Goal: Task Accomplishment & Management: Use online tool/utility

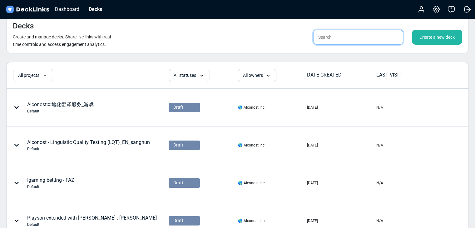
click at [362, 40] on input "text" at bounding box center [358, 37] width 90 height 15
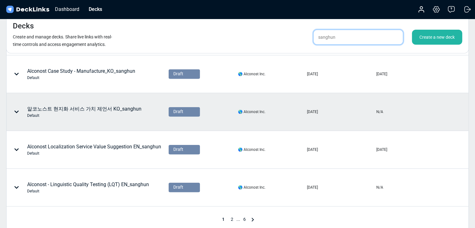
scroll to position [312, 0]
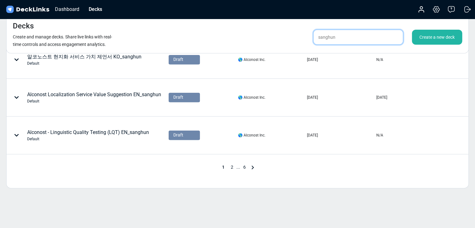
type input "sanghun"
click at [232, 166] on span "2" at bounding box center [232, 167] width 9 height 5
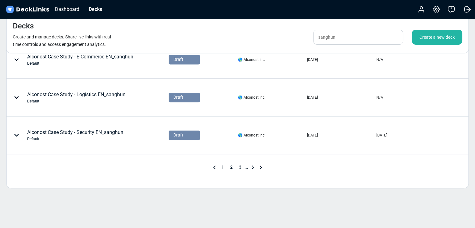
click at [108, 167] on div "1 2 3 ... 6" at bounding box center [238, 167] width 462 height 7
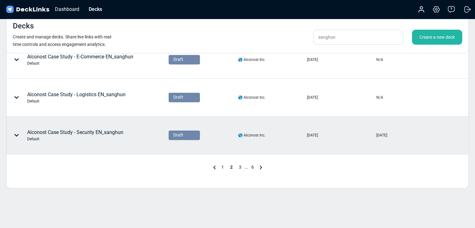
click at [97, 131] on div "Alconost Case Study - Security EN_sanghun Default" at bounding box center [75, 135] width 96 height 13
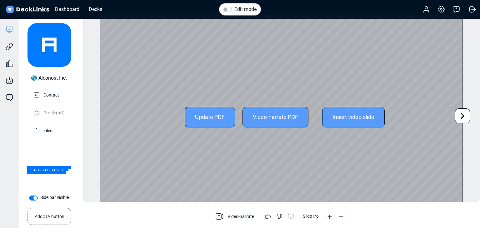
click at [209, 113] on div "Update PDF" at bounding box center [210, 117] width 50 height 21
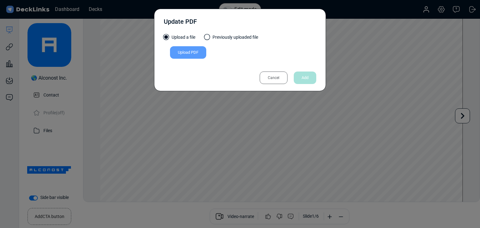
click at [204, 55] on div "Upload PDF" at bounding box center [188, 52] width 36 height 12
click at [0, 0] on input "Upload PDF" at bounding box center [0, 0] width 0 height 0
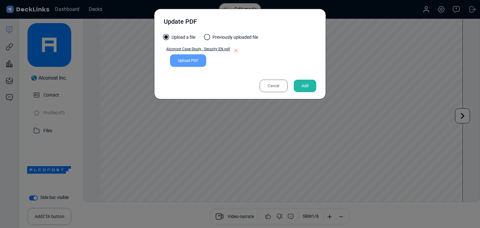
click at [308, 85] on div "Add" at bounding box center [305, 86] width 22 height 12
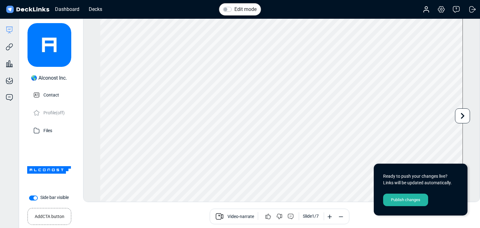
click at [410, 199] on div "Publish changes" at bounding box center [405, 200] width 45 height 12
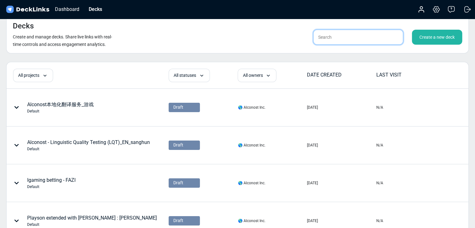
click at [355, 34] on input "text" at bounding box center [358, 37] width 90 height 15
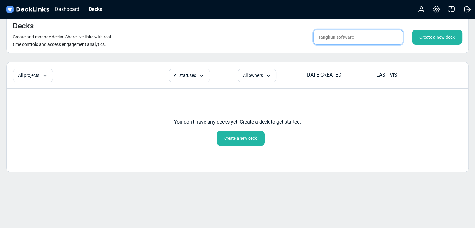
drag, startPoint x: 353, startPoint y: 37, endPoint x: 252, endPoint y: 37, distance: 100.6
click at [252, 37] on div "Decks Create and manage decks. Share live links with real-time controls and acc…" at bounding box center [237, 34] width 462 height 38
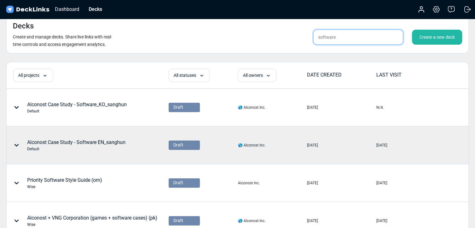
type input "software"
click at [108, 143] on div "Alconost Case Study - Software EN_sanghun Default" at bounding box center [76, 145] width 98 height 13
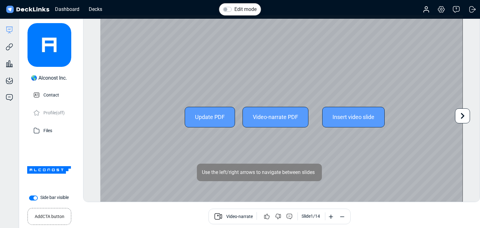
click at [213, 119] on div "Update PDF" at bounding box center [210, 117] width 50 height 21
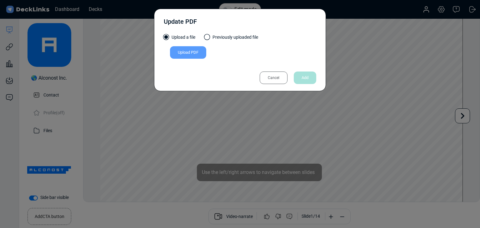
click at [199, 55] on div "Upload PDF" at bounding box center [188, 52] width 36 height 12
click at [0, 0] on input "Upload PDF" at bounding box center [0, 0] width 0 height 0
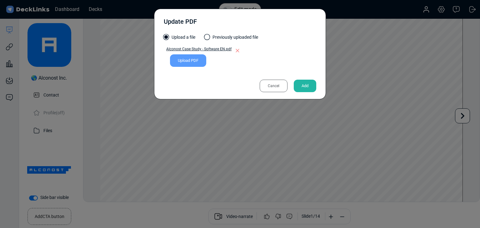
click at [304, 85] on div "Add" at bounding box center [305, 86] width 22 height 12
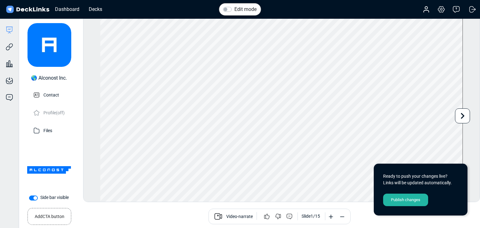
click at [399, 199] on div "Publish changes" at bounding box center [405, 200] width 45 height 12
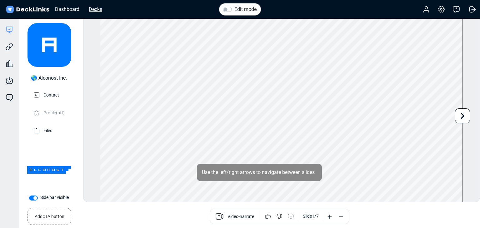
click at [102, 9] on div "Decks" at bounding box center [96, 9] width 20 height 8
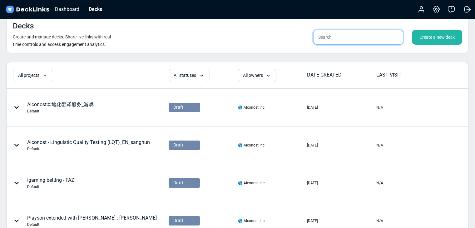
click at [351, 42] on input "text" at bounding box center [358, 37] width 90 height 15
click at [357, 35] on input "text" at bounding box center [358, 37] width 90 height 15
paste input "Alconost Case Study - Software"
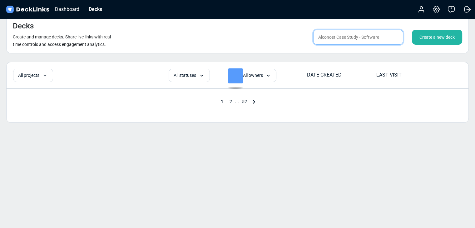
type input "Alconost Case Study - Software"
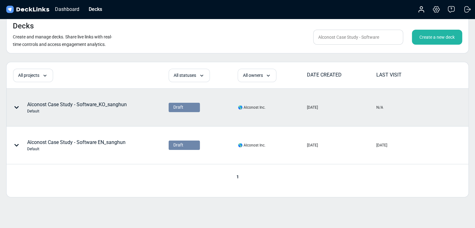
click at [121, 106] on div "Alconost Case Study - Software_KO_sanghun Default" at bounding box center [77, 107] width 100 height 13
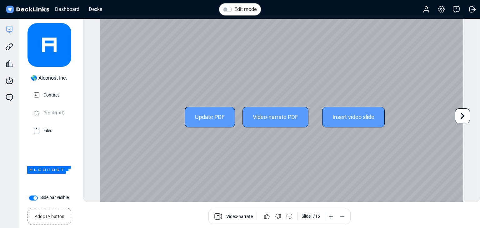
drag, startPoint x: 385, startPoint y: 80, endPoint x: 298, endPoint y: 100, distance: 88.8
click at [385, 80] on div "Update PDF Video-narrate PDF Insert video slide" at bounding box center [281, 117] width 363 height 204
click at [218, 116] on div "Update PDF" at bounding box center [210, 117] width 50 height 21
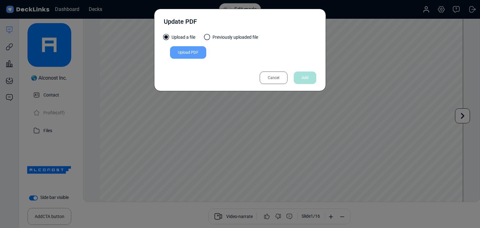
click at [186, 54] on div "Upload PDF" at bounding box center [188, 52] width 36 height 12
click at [0, 0] on input "Upload PDF" at bounding box center [0, 0] width 0 height 0
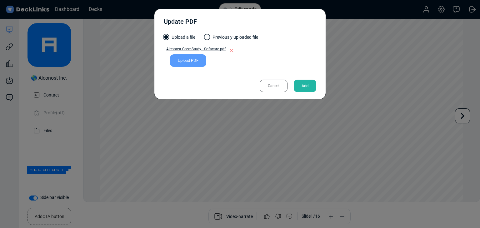
click at [305, 84] on div "Add" at bounding box center [305, 86] width 22 height 12
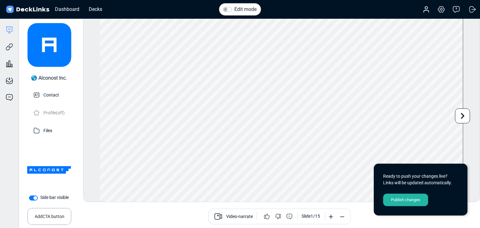
click at [406, 202] on div "Publish changes" at bounding box center [405, 200] width 45 height 12
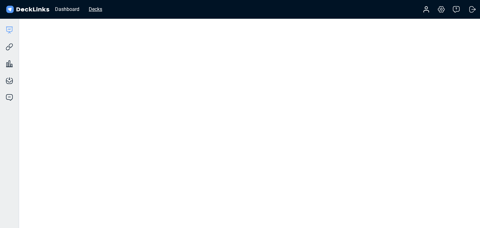
click at [96, 10] on div "Decks" at bounding box center [96, 9] width 20 height 8
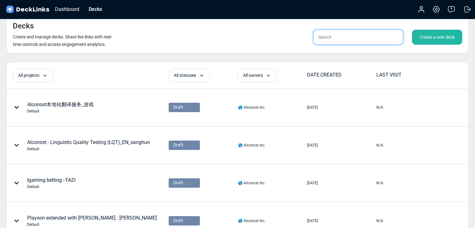
click at [329, 42] on input "text" at bounding box center [358, 37] width 90 height 15
paste input "https://dashboard.decklinks.com/deck/6008"
type input "https://dashboard.decklinks.com/deck/6008"
click at [331, 36] on input "text" at bounding box center [358, 37] width 90 height 15
paste input "Alconost Case Study - Security"
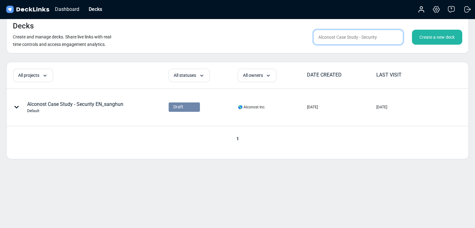
type input "Alconost Case Study - Security"
click at [153, 152] on div "All projects All projects (di) Profee localization with Alconost (di) Silverspi…" at bounding box center [237, 110] width 462 height 97
drag, startPoint x: 222, startPoint y: 198, endPoint x: 228, endPoint y: 195, distance: 6.2
click at [222, 198] on div "Decks Create and manage decks. Share live links with real-time controls and acc…" at bounding box center [237, 114] width 475 height 228
drag, startPoint x: 373, startPoint y: 38, endPoint x: 247, endPoint y: 33, distance: 126.0
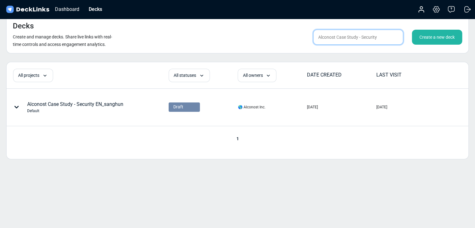
click at [247, 33] on div "Decks Create and manage decks. Share live links with real-time controls and acc…" at bounding box center [237, 34] width 462 height 38
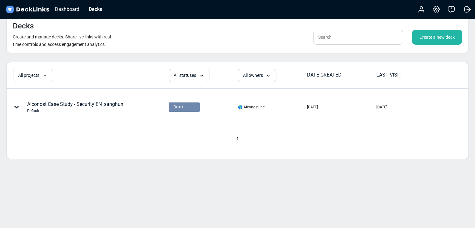
click at [237, 38] on div "Decks Create and manage decks. Share live links with real-time controls and acc…" at bounding box center [237, 34] width 462 height 38
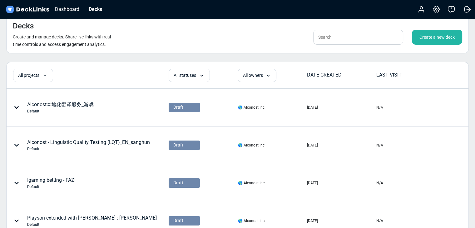
click at [420, 37] on div "Create a new deck" at bounding box center [437, 37] width 50 height 15
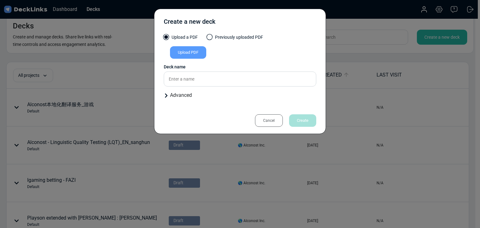
click at [190, 55] on div "Upload PDF" at bounding box center [188, 52] width 36 height 12
click at [0, 0] on input "Upload PDF" at bounding box center [0, 0] width 0 height 0
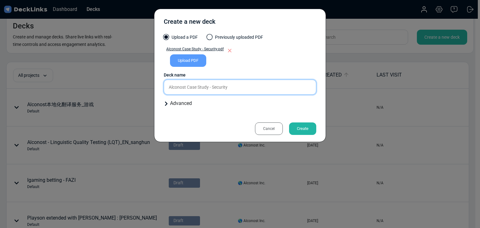
click at [247, 85] on input "Alconost Case Study - Security" at bounding box center [240, 87] width 152 height 15
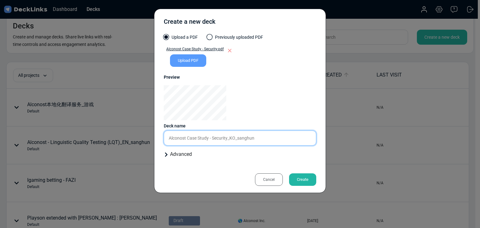
type input "Alconost Case Study - Security_KO_sanghun"
click at [304, 184] on div "Create" at bounding box center [302, 179] width 27 height 12
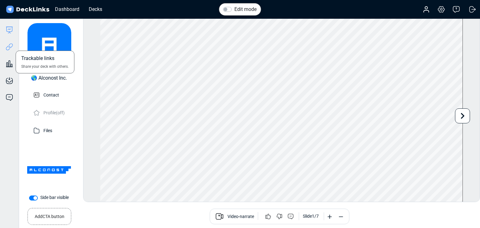
click at [7, 45] on icon at bounding box center [9, 46] width 7 height 7
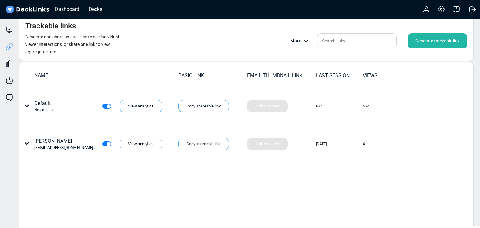
click at [452, 38] on div "Generate trackable link" at bounding box center [437, 40] width 59 height 15
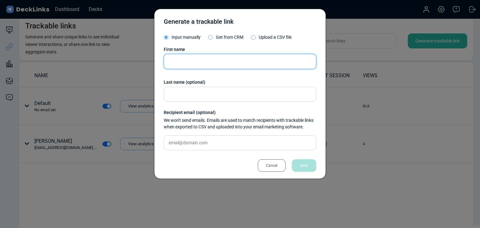
click at [206, 64] on input "text" at bounding box center [240, 61] width 152 height 15
paste input "[PERSON_NAME]"
type input "[PERSON_NAME]"
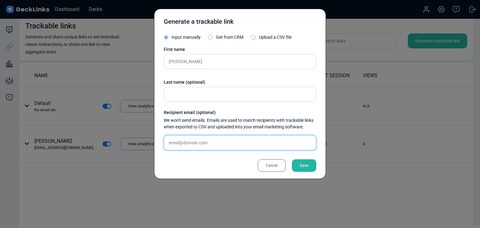
click at [228, 144] on input "text" at bounding box center [240, 142] width 152 height 15
paste input "[PERSON_NAME][EMAIL_ADDRESS][DOMAIN_NAME]"
type input "[PERSON_NAME][EMAIL_ADDRESS][DOMAIN_NAME]"
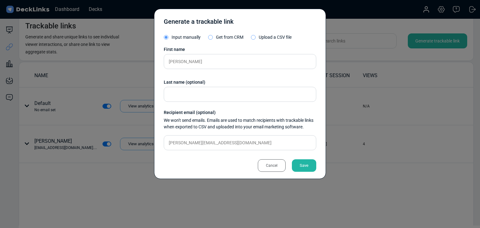
click at [302, 169] on div "Save" at bounding box center [304, 165] width 24 height 12
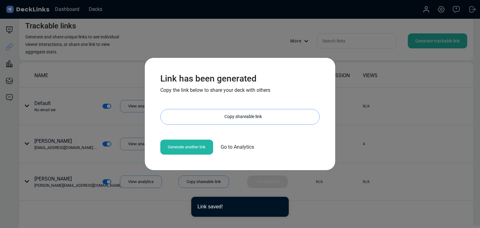
click at [235, 120] on div "Copy shareable link" at bounding box center [243, 116] width 152 height 15
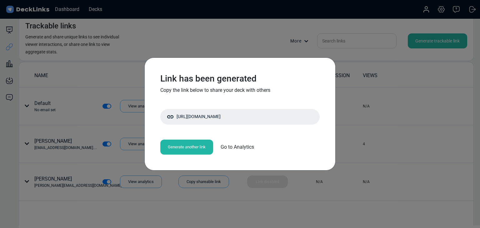
click at [157, 13] on div "Link has been generated Copy the link below to share your deck with others http…" at bounding box center [240, 114] width 480 height 228
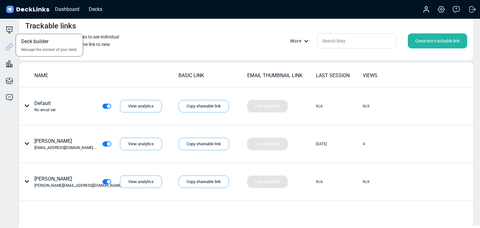
click at [14, 27] on div "Deck builder Manage the content of your deck." at bounding box center [9, 29] width 19 height 7
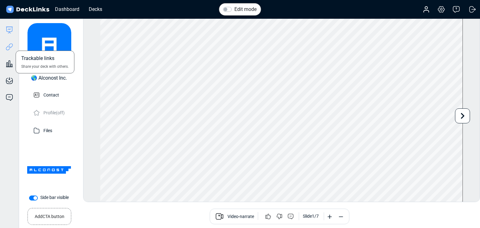
click at [9, 50] on icon at bounding box center [9, 46] width 7 height 7
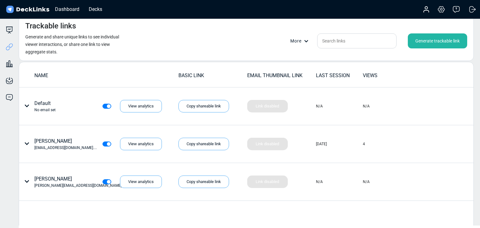
click at [434, 47] on div "Generate trackable link" at bounding box center [437, 40] width 59 height 15
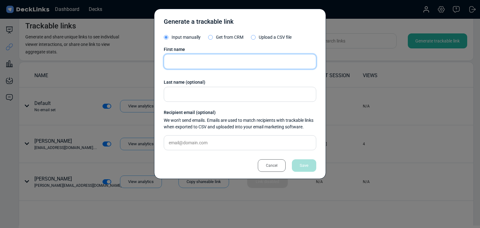
click at [198, 65] on input "text" at bounding box center [240, 61] width 152 height 15
paste input "[PERSON_NAME]"
type input "[PERSON_NAME]"
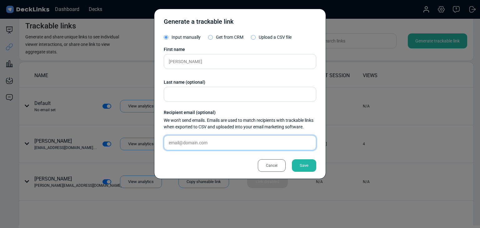
click at [191, 146] on input "text" at bounding box center [240, 142] width 152 height 15
paste input "[PERSON_NAME][DOMAIN_NAME][EMAIL_ADDRESS][PERSON_NAME][DOMAIN_NAME]"
type input "[PERSON_NAME][DOMAIN_NAME][EMAIL_ADDRESS][PERSON_NAME][DOMAIN_NAME]"
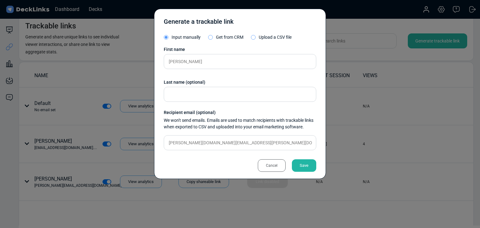
click at [309, 163] on div "Save" at bounding box center [304, 165] width 24 height 12
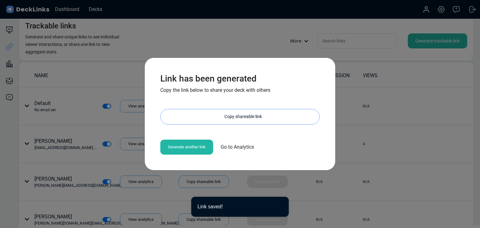
click at [240, 115] on div "Copy shareable link" at bounding box center [243, 116] width 152 height 15
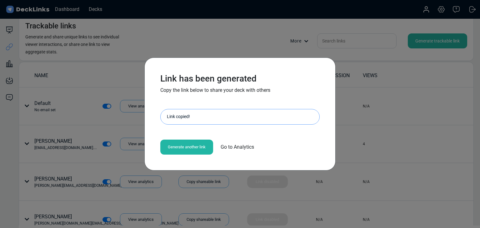
click at [100, 126] on div "Link has been generated Copy the link below to share your deck with others http…" at bounding box center [240, 114] width 480 height 228
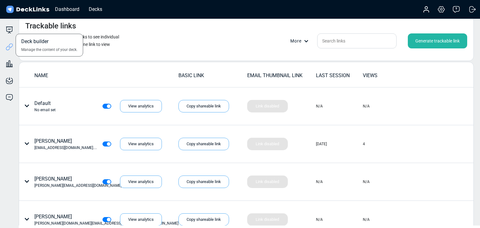
click at [14, 28] on div "Deck builder Manage the content of your deck." at bounding box center [9, 29] width 19 height 7
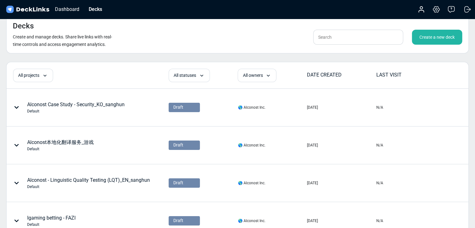
click at [443, 38] on div "Create a new deck" at bounding box center [437, 37] width 50 height 15
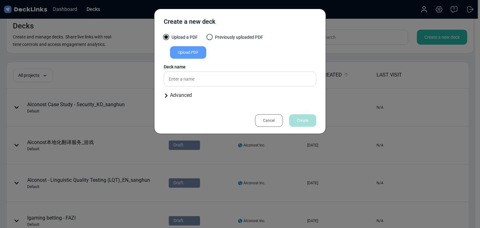
click at [188, 53] on div "Upload PDF" at bounding box center [188, 52] width 36 height 12
click at [0, 0] on input "Upload PDF" at bounding box center [0, 0] width 0 height 0
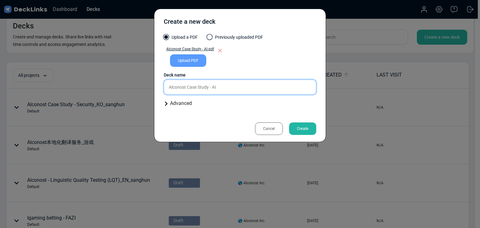
click at [249, 87] on input "Alconost Case Study - AI" at bounding box center [240, 87] width 152 height 15
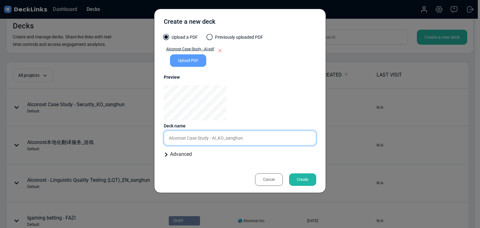
type input "Alconost Case Study - AI_KO_sanghun"
click at [306, 179] on div "Create" at bounding box center [302, 179] width 27 height 12
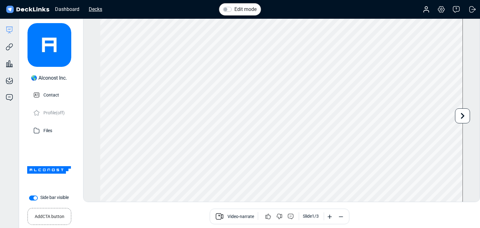
click at [93, 9] on div "Decks" at bounding box center [96, 9] width 20 height 8
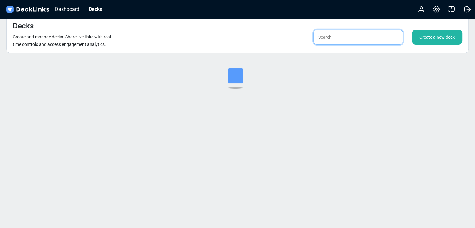
click at [344, 38] on input "text" at bounding box center [358, 37] width 90 height 15
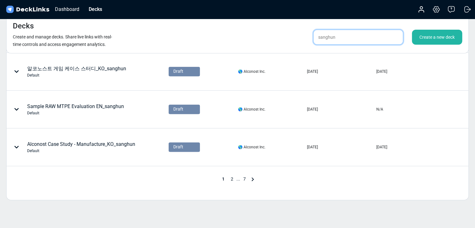
scroll to position [312, 0]
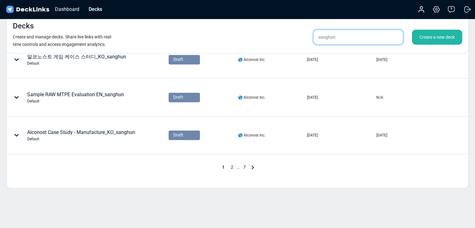
type input "sanghun"
click at [231, 167] on span "2" at bounding box center [232, 167] width 9 height 5
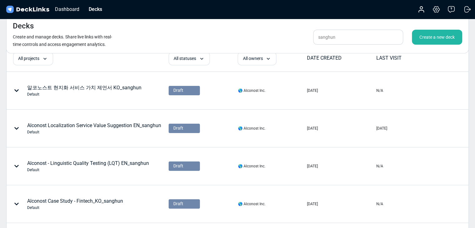
scroll to position [0, 0]
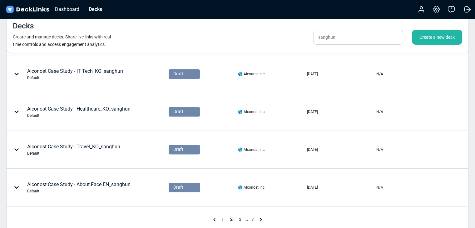
click at [240, 220] on span "3" at bounding box center [240, 219] width 9 height 5
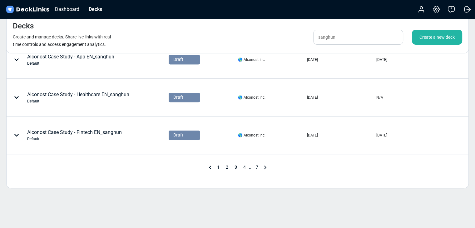
click at [244, 168] on span "4" at bounding box center [244, 167] width 9 height 5
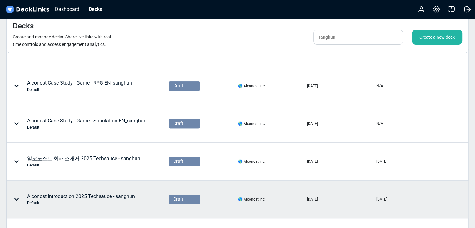
scroll to position [260, 0]
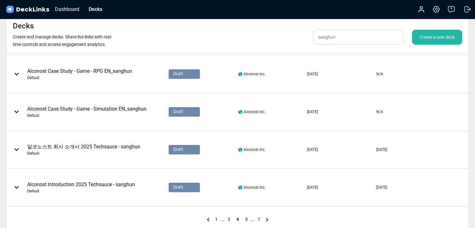
click at [247, 220] on span "5" at bounding box center [246, 219] width 9 height 5
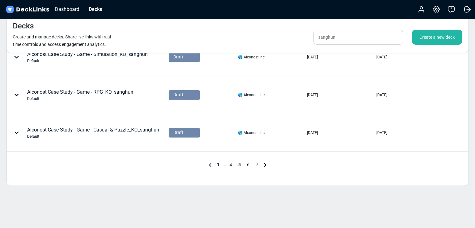
scroll to position [326, 0]
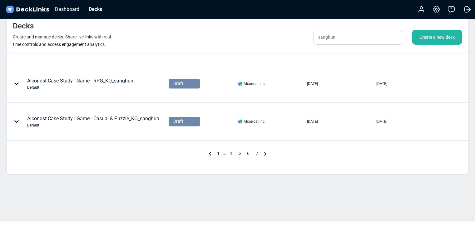
click at [232, 151] on span "4" at bounding box center [230, 153] width 9 height 5
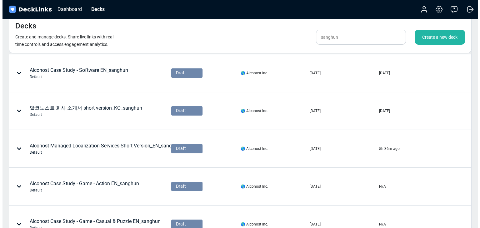
scroll to position [0, 0]
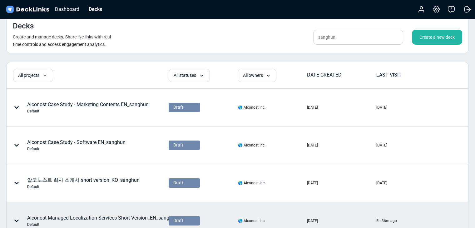
click at [151, 215] on div "Alconost Managed Localization Services Short Version_EN_sanghun Default" at bounding box center [102, 220] width 151 height 13
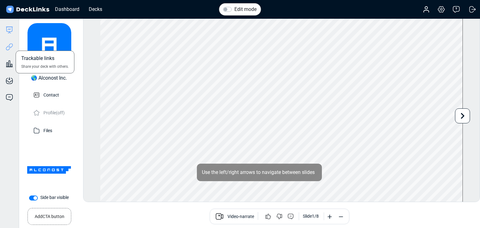
click at [9, 48] on icon at bounding box center [9, 46] width 7 height 7
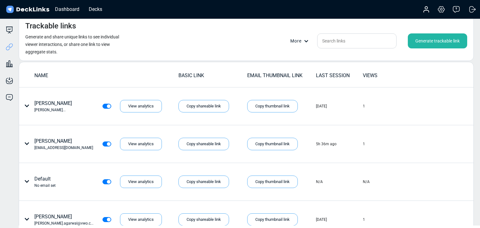
click at [442, 40] on div "Generate trackable link" at bounding box center [437, 40] width 59 height 15
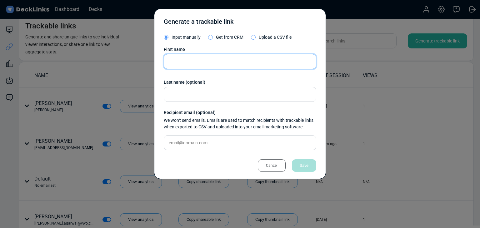
click at [245, 60] on input "text" at bounding box center [240, 61] width 152 height 15
paste input "[PERSON_NAME]"
type input "[PERSON_NAME]"
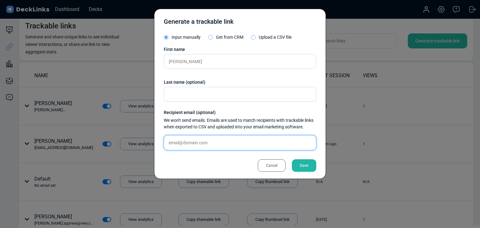
click at [197, 141] on input "text" at bounding box center [240, 142] width 152 height 15
paste input "[PERSON_NAME][EMAIL_ADDRESS][DOMAIN_NAME]"
type input "[PERSON_NAME][EMAIL_ADDRESS][DOMAIN_NAME]"
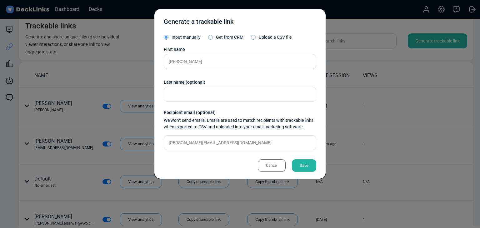
click at [301, 163] on div "Save" at bounding box center [304, 165] width 24 height 12
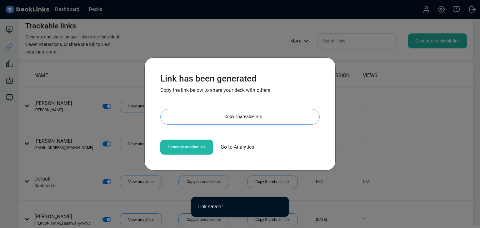
click at [227, 116] on div "Copy shareable link" at bounding box center [243, 116] width 152 height 15
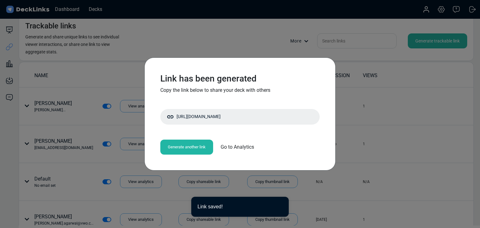
click at [88, 113] on div "Link has been generated Copy the link below to share your deck with others [URL…" at bounding box center [240, 114] width 480 height 228
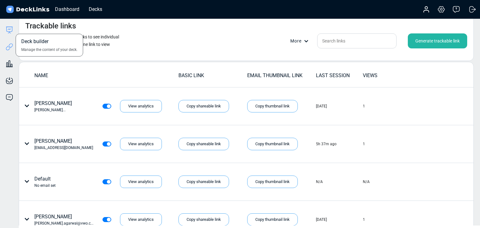
click at [9, 28] on icon at bounding box center [9, 29] width 7 height 7
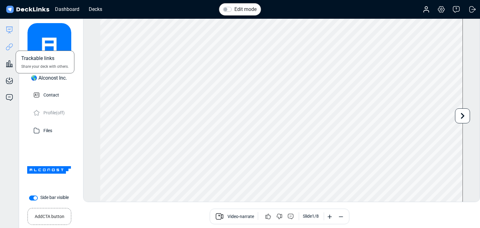
click at [10, 47] on icon at bounding box center [8, 48] width 4 height 5
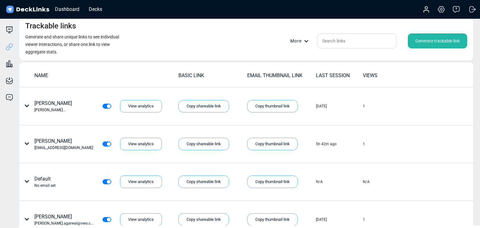
click at [428, 43] on div "Generate trackable link" at bounding box center [437, 40] width 59 height 15
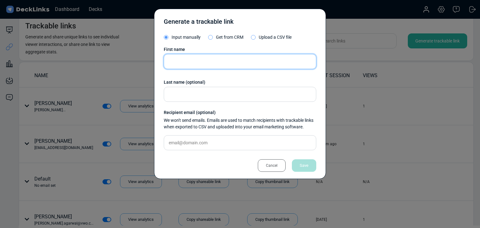
click at [211, 65] on input "text" at bounding box center [240, 61] width 152 height 15
paste input "[PERSON_NAME]"
type input "[PERSON_NAME]"
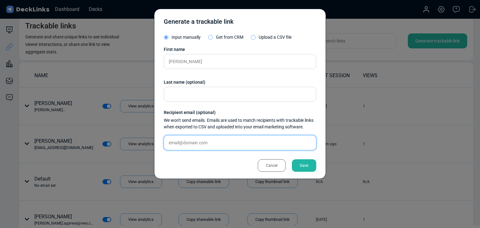
click at [215, 140] on input "text" at bounding box center [240, 142] width 152 height 15
paste input "[PERSON_NAME][DOMAIN_NAME][EMAIL_ADDRESS][PERSON_NAME][DOMAIN_NAME]"
type input "[PERSON_NAME][DOMAIN_NAME][EMAIL_ADDRESS][PERSON_NAME][DOMAIN_NAME]"
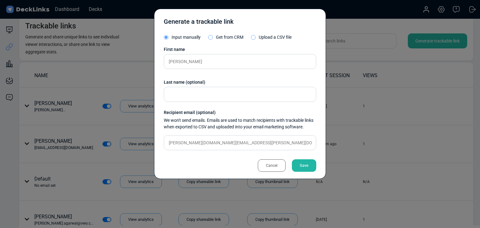
click at [297, 165] on div "Save" at bounding box center [304, 165] width 24 height 12
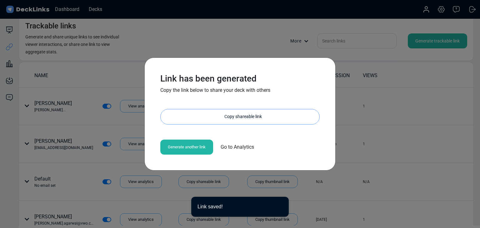
click at [225, 112] on div "Copy shareable link" at bounding box center [243, 116] width 152 height 15
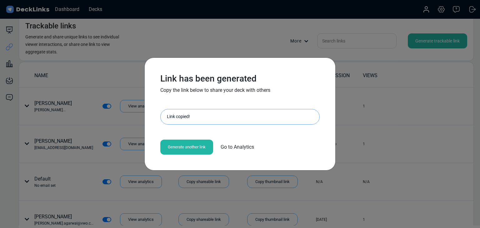
click at [104, 89] on div "Link has been generated Copy the link below to share your deck with others [URL…" at bounding box center [240, 114] width 480 height 228
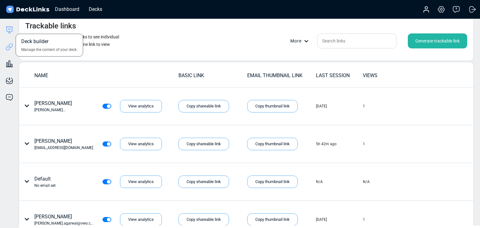
click at [7, 30] on icon at bounding box center [10, 29] width 6 height 5
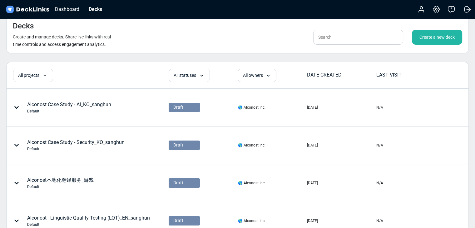
click at [429, 37] on div "Create a new deck" at bounding box center [437, 37] width 50 height 15
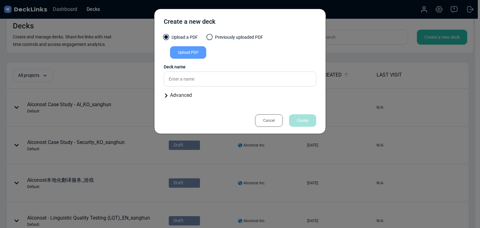
click at [190, 55] on div "Upload PDF" at bounding box center [188, 52] width 36 height 12
click at [0, 0] on input "Upload PDF" at bounding box center [0, 0] width 0 height 0
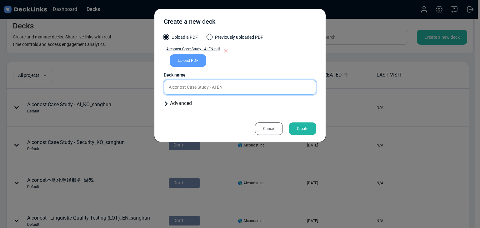
click at [253, 87] on input "Alconost Case Study - AI EN" at bounding box center [240, 87] width 152 height 15
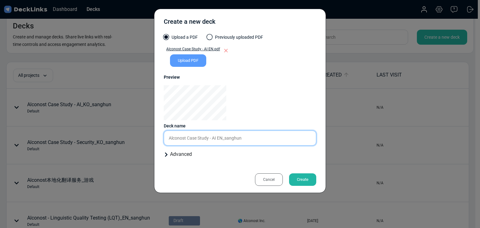
type input "Alconost Case Study - AI EN_sanghun"
click at [303, 179] on div "Create" at bounding box center [302, 179] width 27 height 12
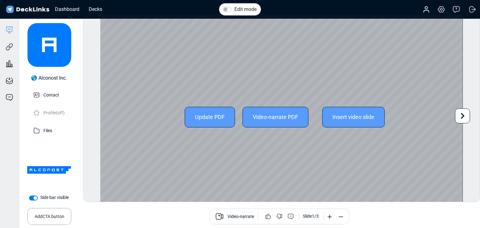
click at [469, 119] on div at bounding box center [462, 115] width 15 height 15
click at [463, 116] on icon at bounding box center [463, 116] width 4 height 6
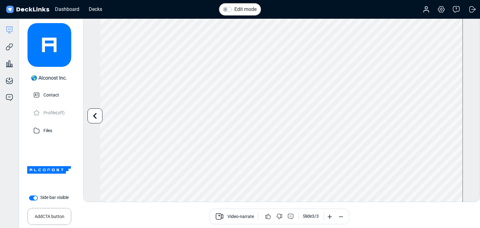
click at [93, 114] on icon at bounding box center [95, 116] width 12 height 12
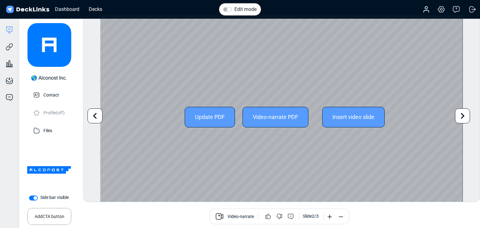
click at [93, 114] on icon at bounding box center [95, 116] width 12 height 12
click at [462, 115] on icon at bounding box center [463, 116] width 4 height 6
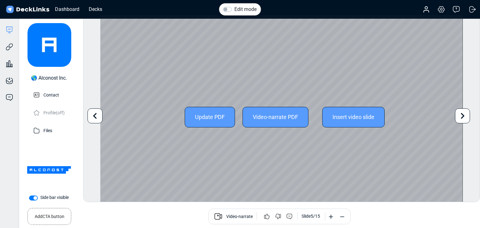
click at [462, 115] on icon at bounding box center [463, 116] width 4 height 6
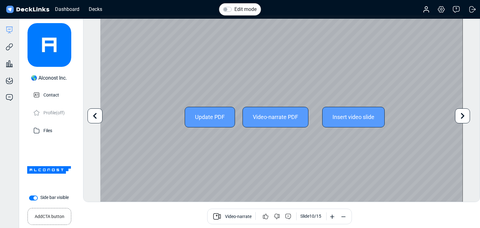
click at [462, 115] on icon at bounding box center [463, 116] width 4 height 6
click at [92, 119] on icon at bounding box center [95, 116] width 12 height 12
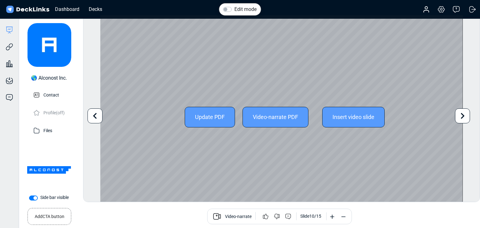
click at [92, 119] on icon at bounding box center [95, 116] width 12 height 12
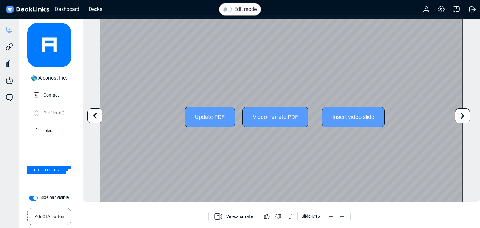
click at [92, 119] on icon at bounding box center [95, 116] width 12 height 12
click at [93, 120] on div "Edit mode Change photo Updating this image will immediately apply to all of you…" at bounding box center [281, 108] width 397 height 187
click at [9, 52] on div "Engagement analytics Gain insights into user engagement." at bounding box center [9, 59] width 19 height 17
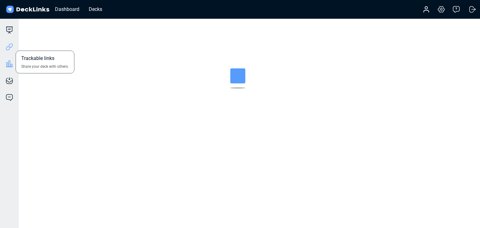
click at [9, 48] on icon at bounding box center [9, 46] width 7 height 7
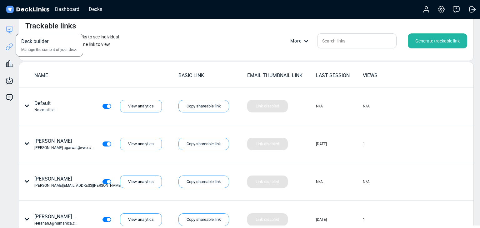
click at [8, 31] on icon at bounding box center [9, 29] width 7 height 7
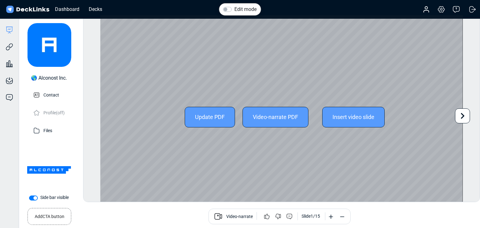
click at [462, 117] on icon at bounding box center [462, 116] width 12 height 12
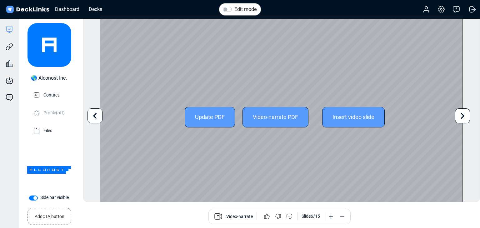
click at [462, 117] on icon at bounding box center [462, 116] width 12 height 12
click at [462, 117] on icon at bounding box center [463, 116] width 4 height 6
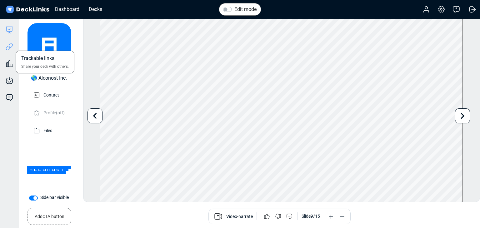
click at [11, 48] on icon at bounding box center [9, 46] width 7 height 7
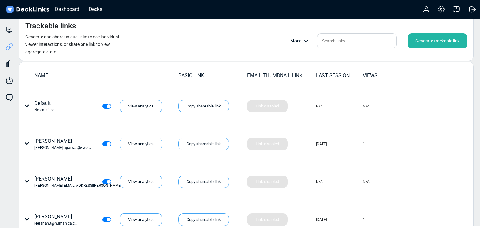
click at [430, 39] on div "Generate trackable link" at bounding box center [437, 40] width 59 height 15
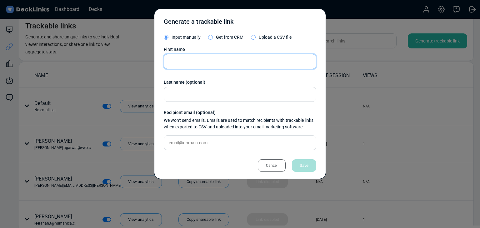
click at [202, 60] on input "text" at bounding box center [240, 61] width 152 height 15
paste input "[PERSON_NAME]"
type input "[PERSON_NAME]"
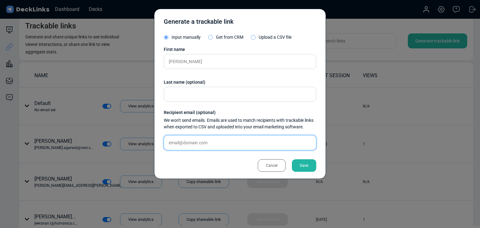
click at [233, 141] on input "text" at bounding box center [240, 142] width 152 height 15
paste input "[PERSON_NAME][EMAIL_ADDRESS][DOMAIN_NAME]"
type input "[PERSON_NAME][EMAIL_ADDRESS][DOMAIN_NAME]"
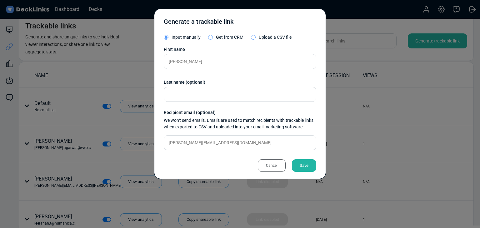
click at [302, 169] on div "Save" at bounding box center [304, 165] width 24 height 12
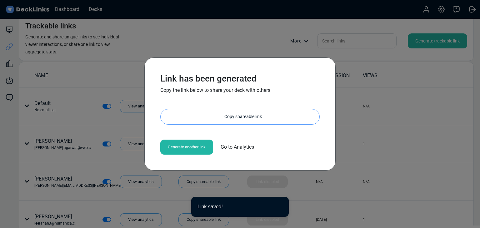
click at [235, 116] on div "Copy shareable link" at bounding box center [243, 116] width 152 height 15
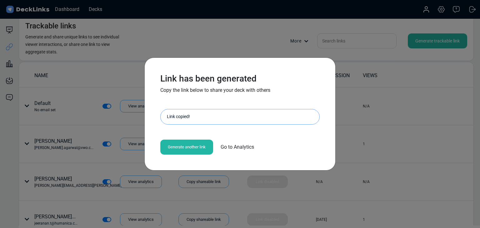
click at [125, 40] on div "Link has been generated Copy the link below to share your deck with others http…" at bounding box center [240, 114] width 480 height 228
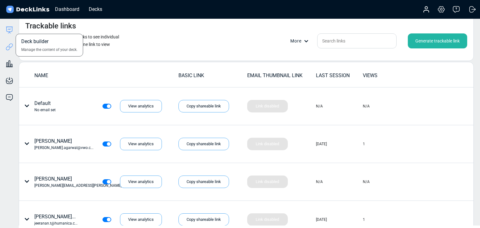
click at [7, 30] on icon at bounding box center [9, 29] width 7 height 7
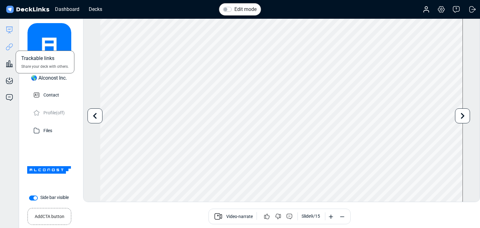
click at [7, 50] on icon at bounding box center [8, 48] width 4 height 5
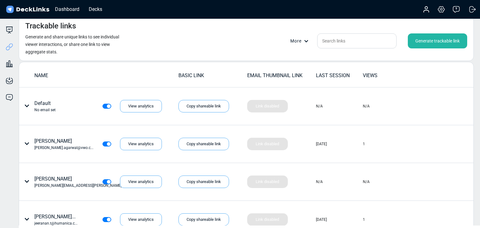
click at [430, 42] on div "Generate trackable link" at bounding box center [437, 40] width 59 height 15
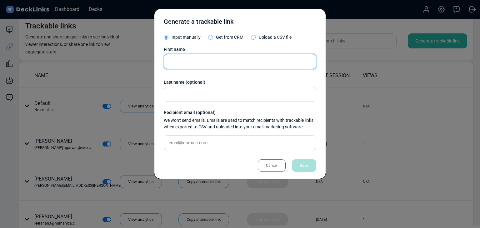
drag, startPoint x: 216, startPoint y: 67, endPoint x: 211, endPoint y: 67, distance: 5.4
click at [216, 67] on input "text" at bounding box center [240, 61] width 152 height 15
paste input "[PERSON_NAME]"
type input "[PERSON_NAME]"
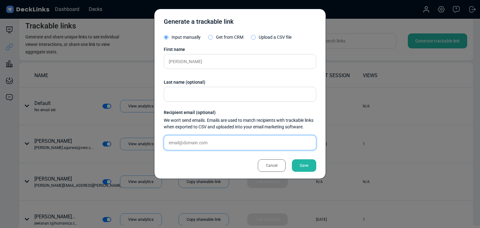
click at [220, 145] on input "text" at bounding box center [240, 142] width 152 height 15
paste input "[PERSON_NAME][DOMAIN_NAME][EMAIL_ADDRESS][PERSON_NAME][DOMAIN_NAME]"
type input "[PERSON_NAME][DOMAIN_NAME][EMAIL_ADDRESS][PERSON_NAME][DOMAIN_NAME]"
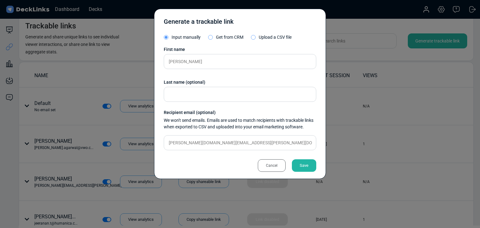
click at [307, 167] on div "Save" at bounding box center [304, 165] width 24 height 12
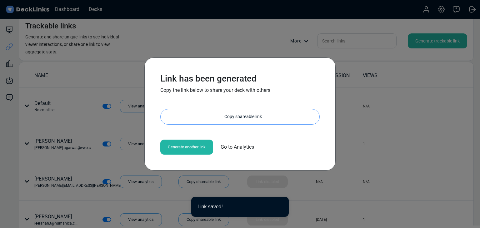
click at [209, 113] on div "Copy shareable link" at bounding box center [243, 116] width 152 height 15
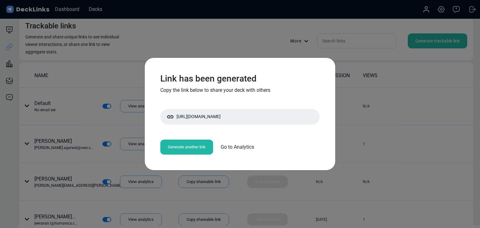
click at [162, 45] on div "Link has been generated Copy the link below to share your deck with others http…" at bounding box center [240, 114] width 480 height 228
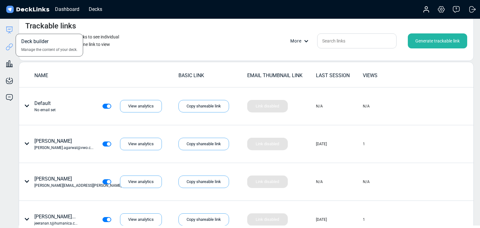
click at [8, 31] on icon at bounding box center [9, 29] width 7 height 7
